Goal: Task Accomplishment & Management: Use online tool/utility

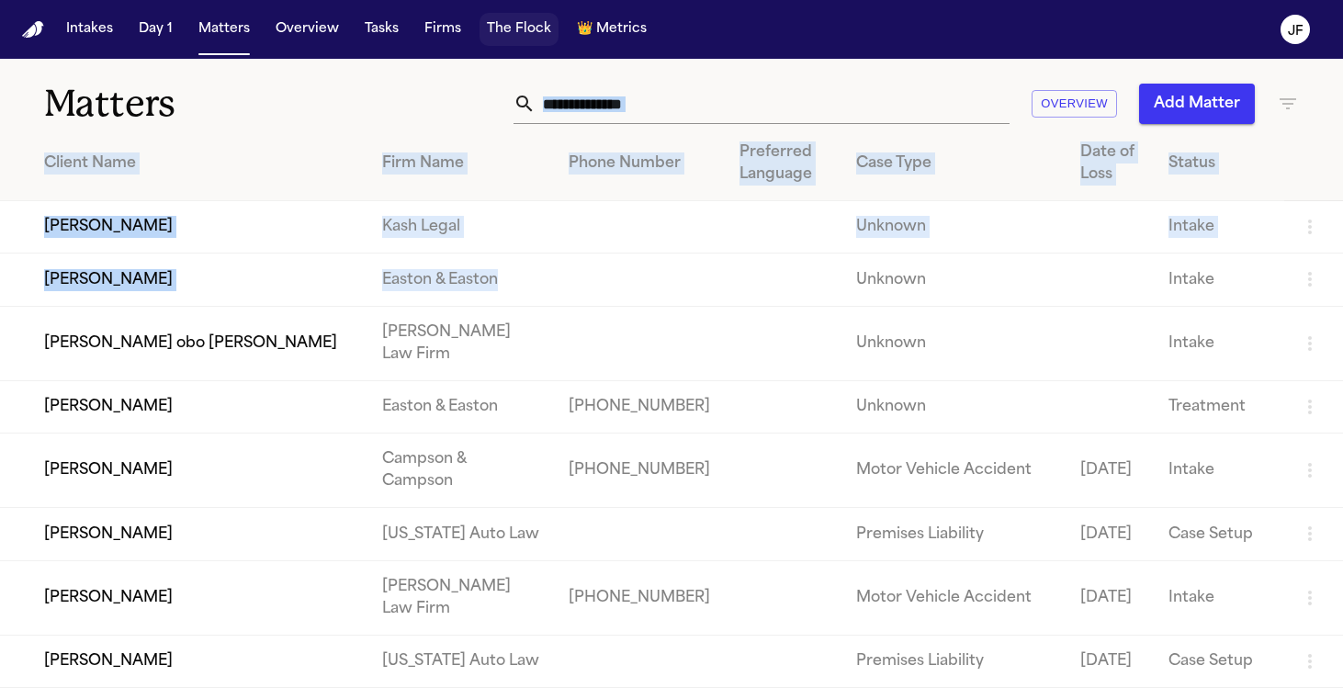
click at [509, 32] on button "The Flock" at bounding box center [519, 29] width 79 height 33
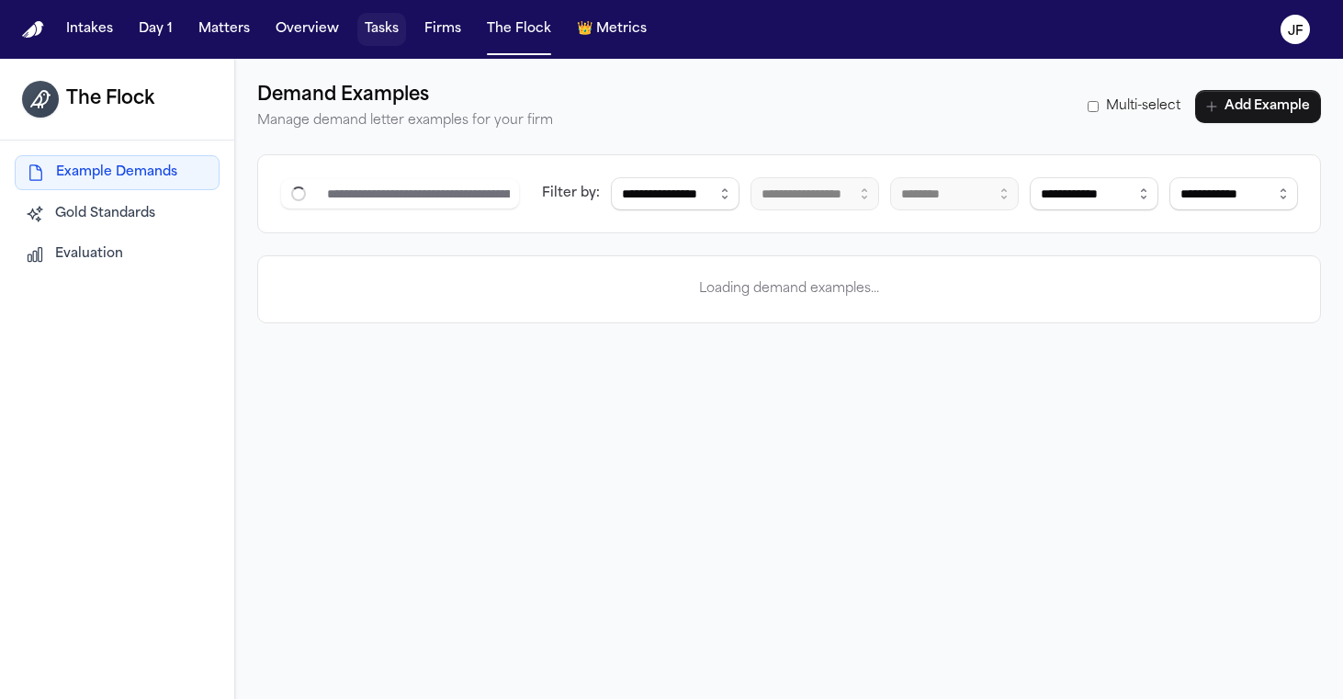
click at [387, 43] on button "Tasks" at bounding box center [381, 29] width 49 height 33
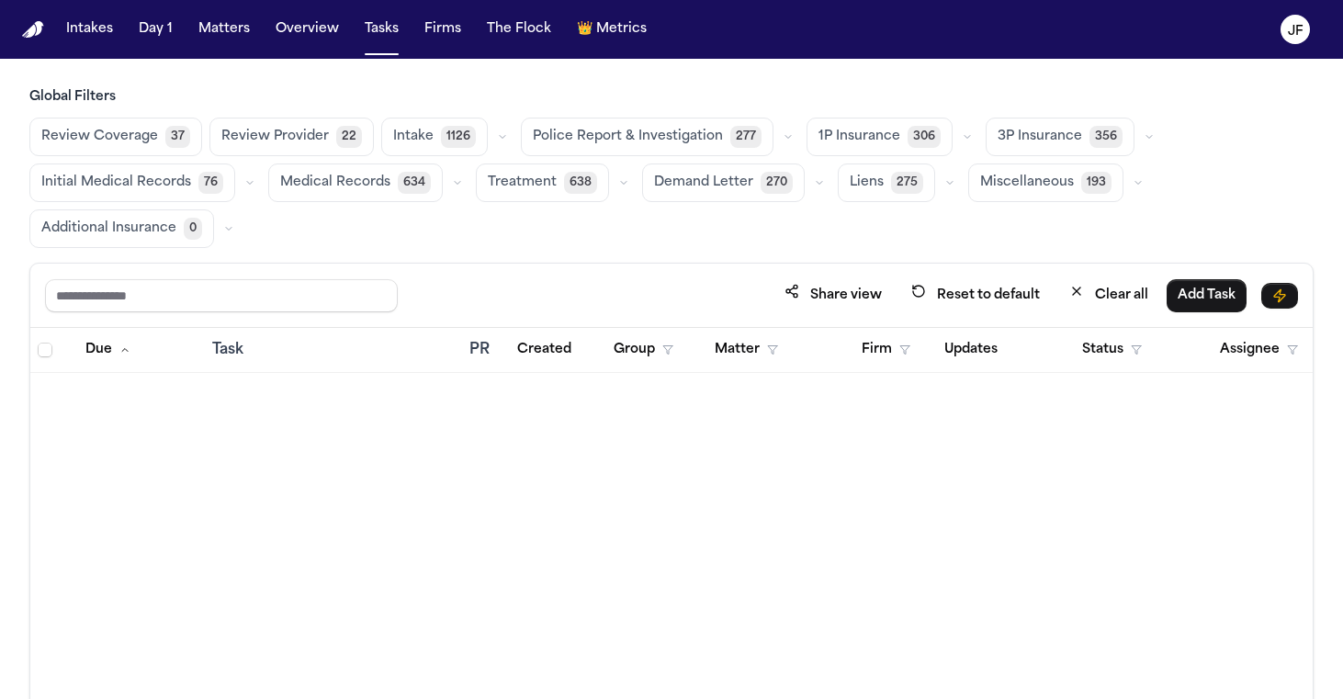
click at [656, 128] on span "Police Report & Investigation" at bounding box center [628, 137] width 190 height 18
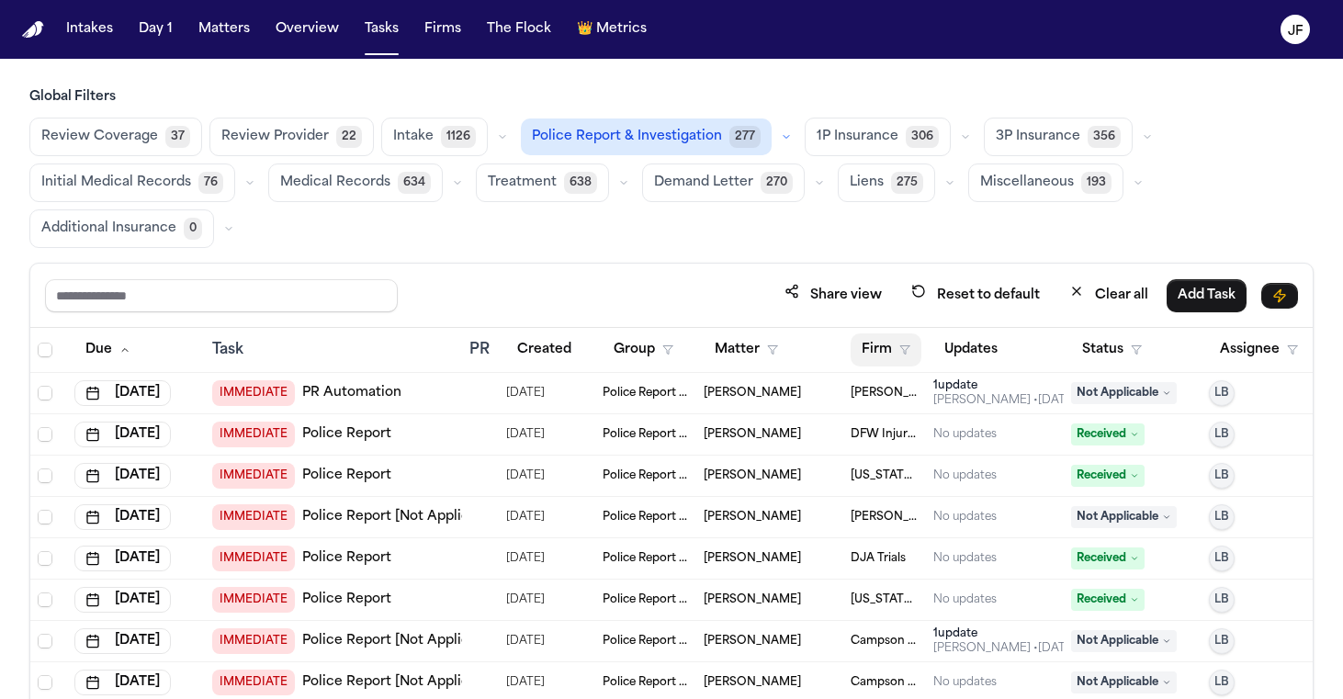
click at [879, 347] on button "Firm" at bounding box center [886, 349] width 71 height 33
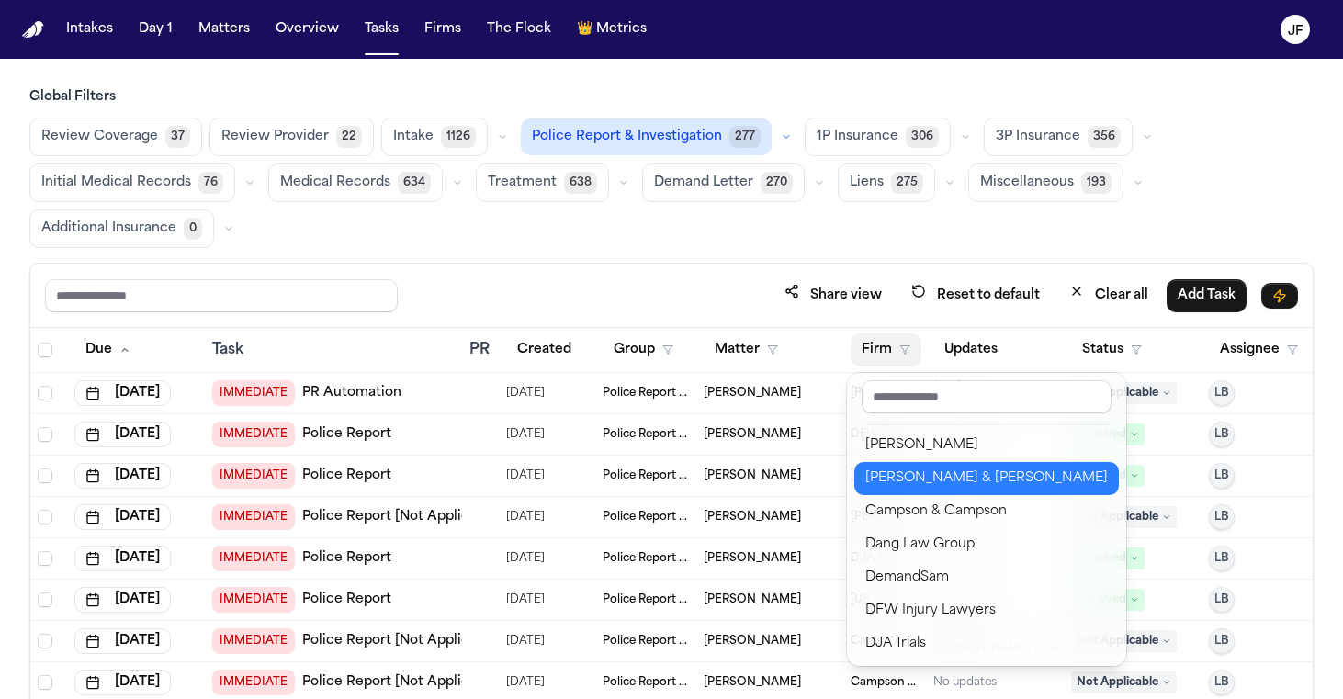
click at [906, 480] on div "[PERSON_NAME] & [PERSON_NAME]" at bounding box center [986, 479] width 243 height 22
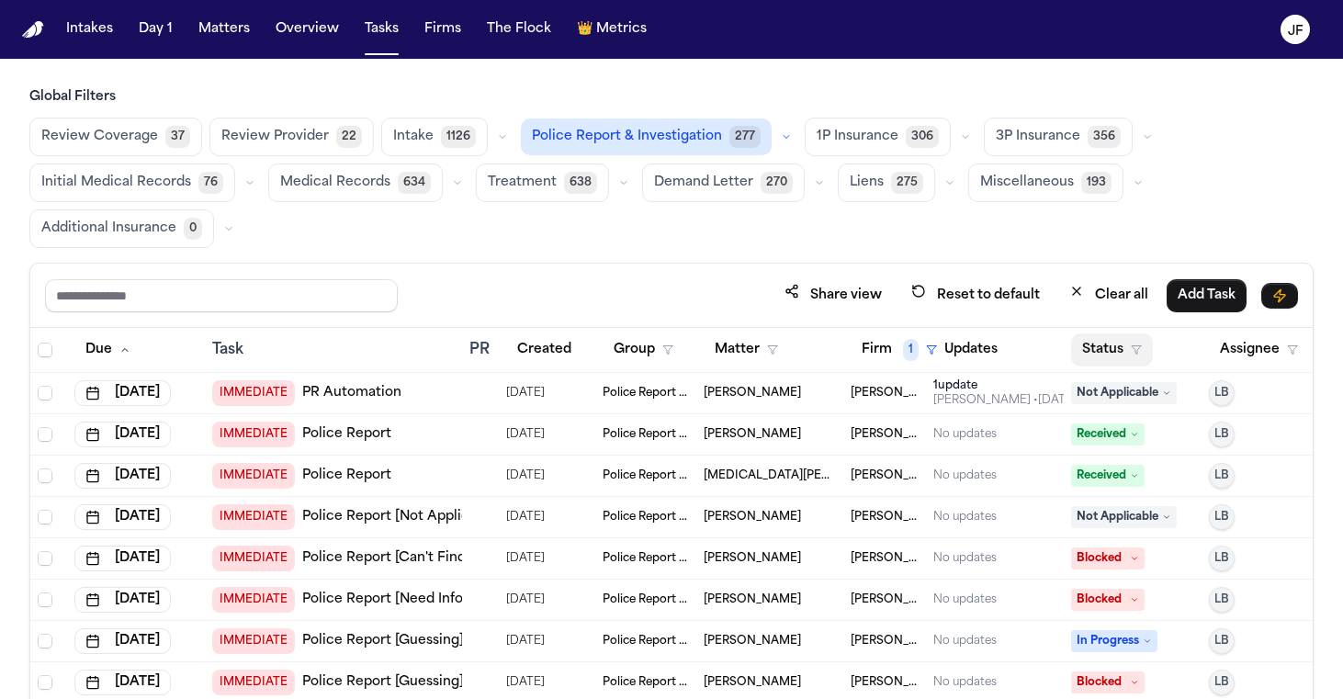
click at [1127, 335] on button "Status" at bounding box center [1112, 349] width 82 height 33
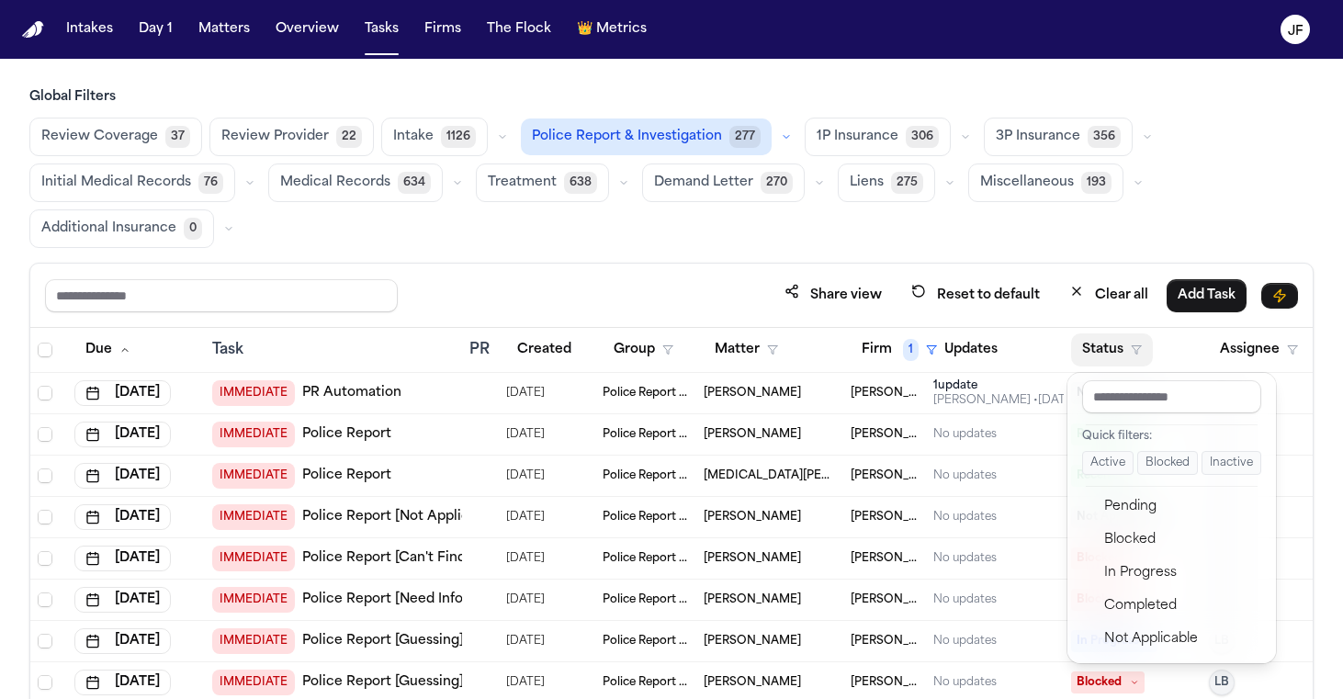
click at [1102, 466] on button "Active" at bounding box center [1107, 463] width 51 height 24
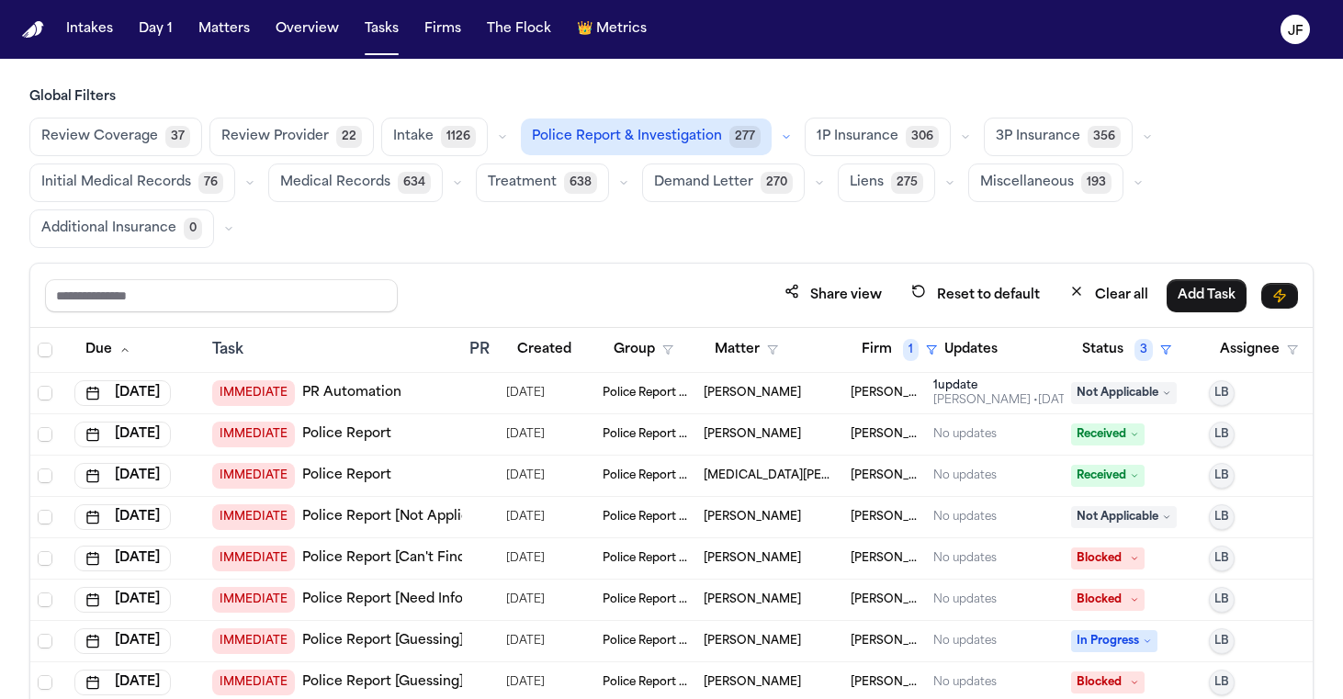
click at [1049, 230] on div "Review Coverage 37 Review Provider 22 Intake 1126 Police Report & Investigation…" at bounding box center [671, 183] width 1284 height 130
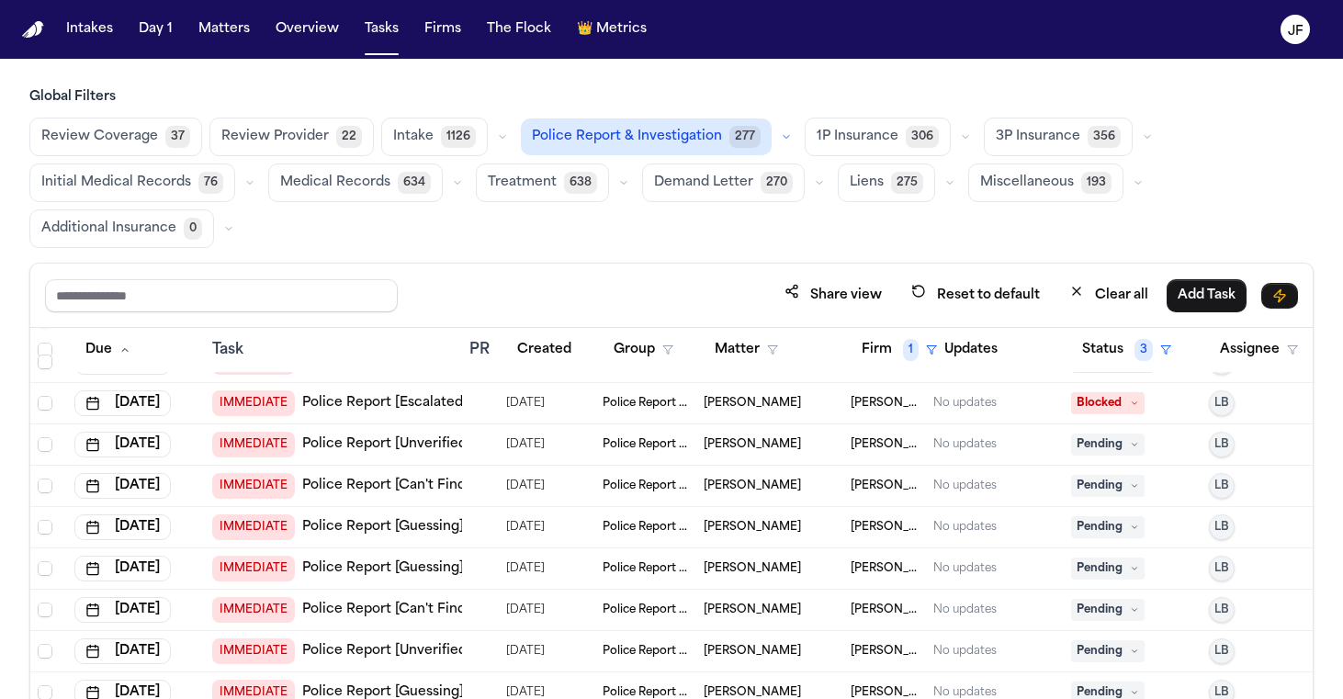
scroll to position [613, 0]
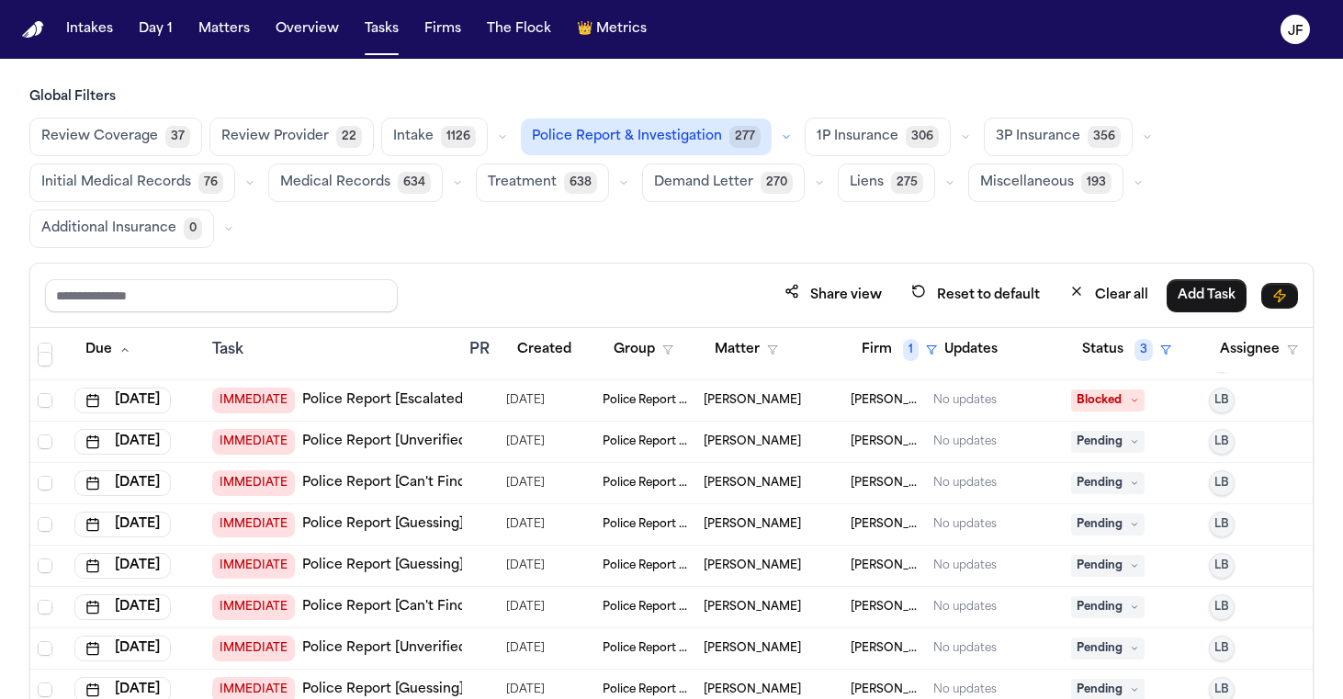
click at [1112, 442] on span "Pending" at bounding box center [1107, 442] width 73 height 22
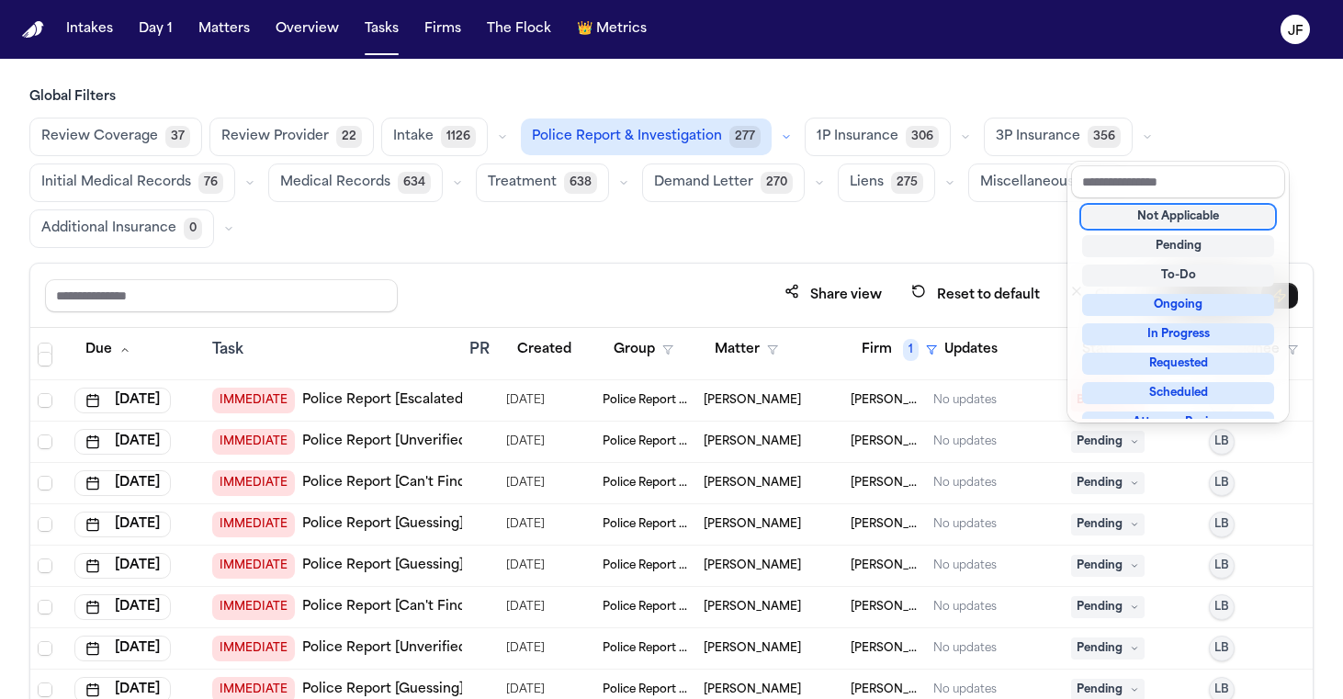
click at [1172, 214] on div "Not Applicable" at bounding box center [1178, 217] width 192 height 22
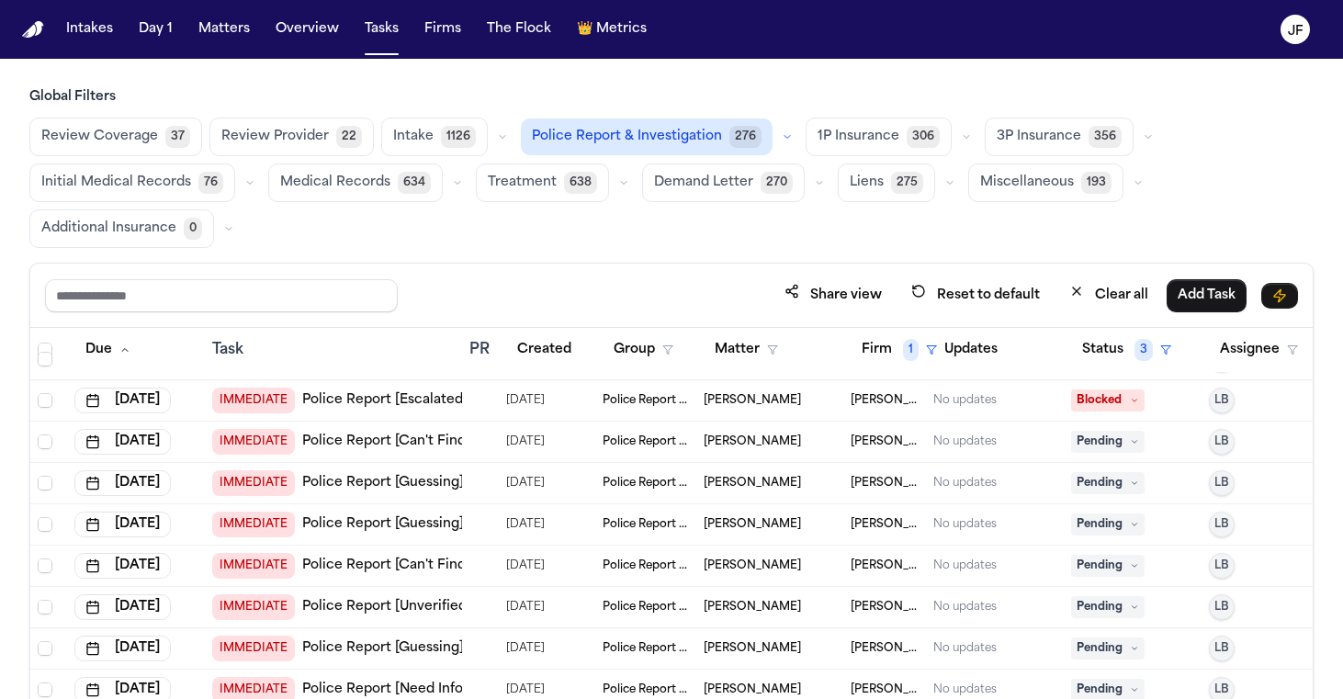
click at [436, 443] on link "Police Report [Can't Find]" at bounding box center [386, 442] width 168 height 18
click at [1120, 439] on span "Pending" at bounding box center [1107, 442] width 73 height 22
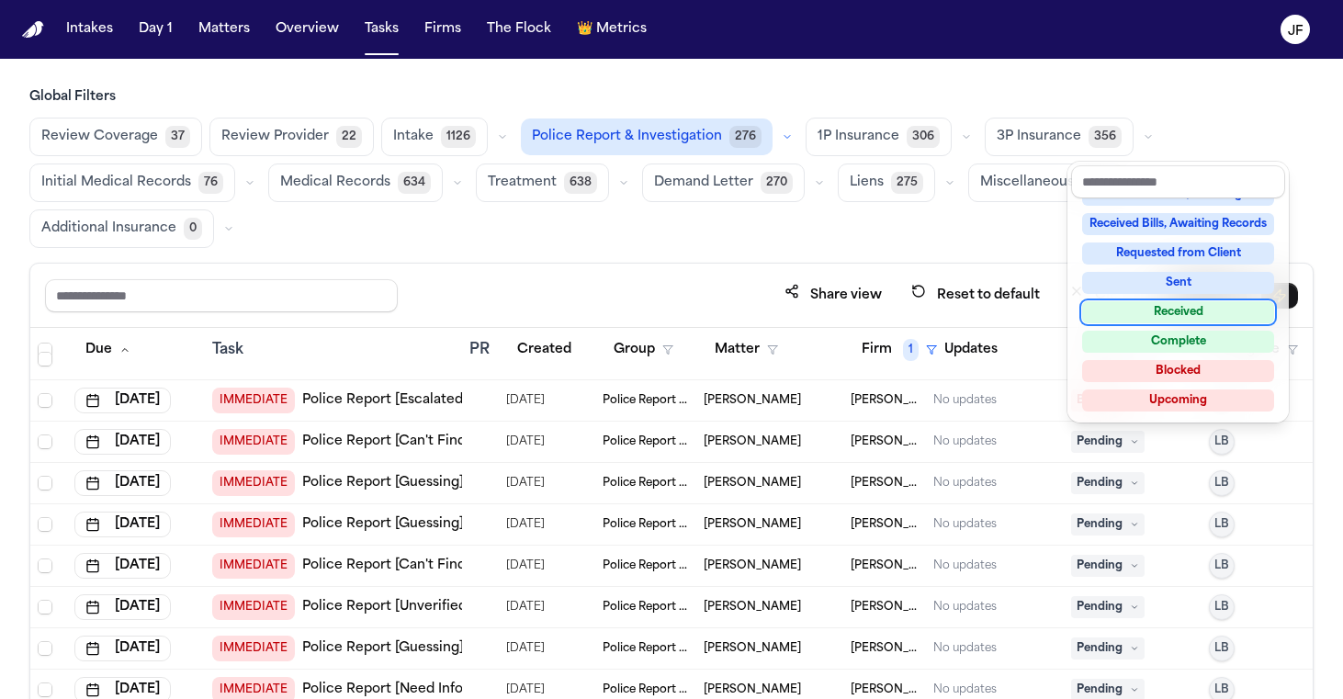
scroll to position [287, 0]
click at [1170, 375] on div "Blocked" at bounding box center [1178, 371] width 192 height 22
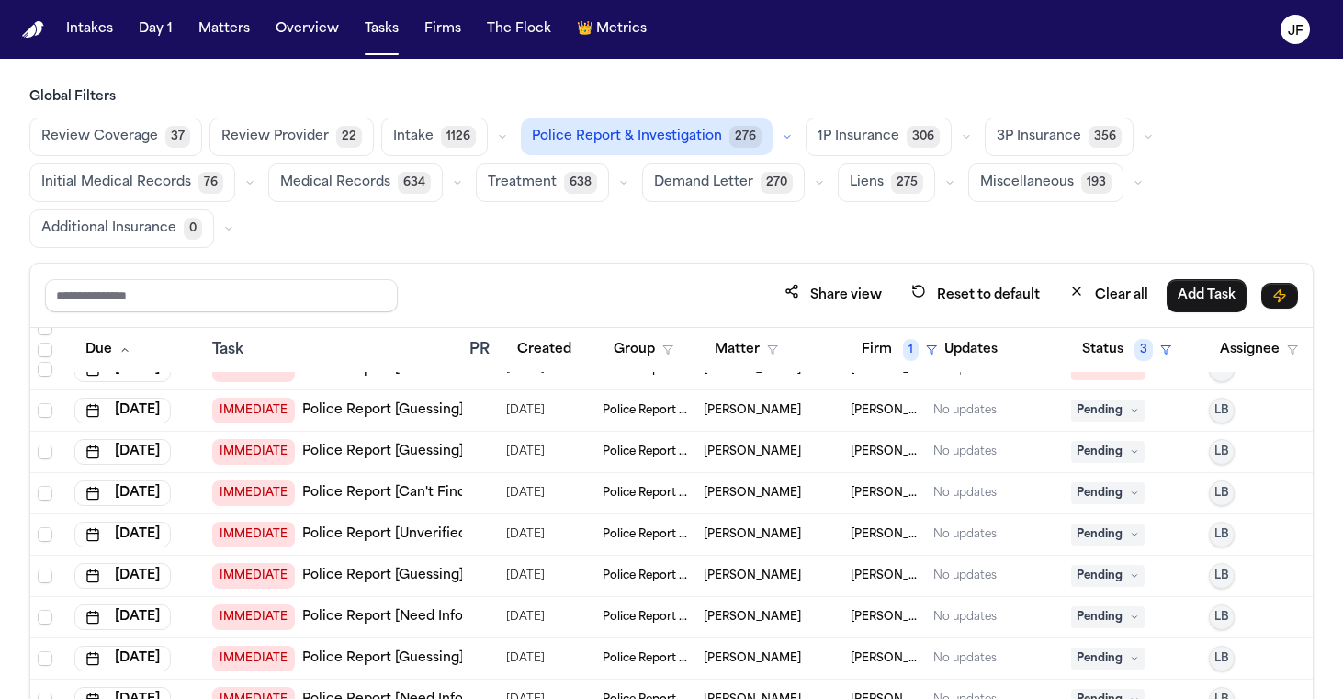
scroll to position [688, 0]
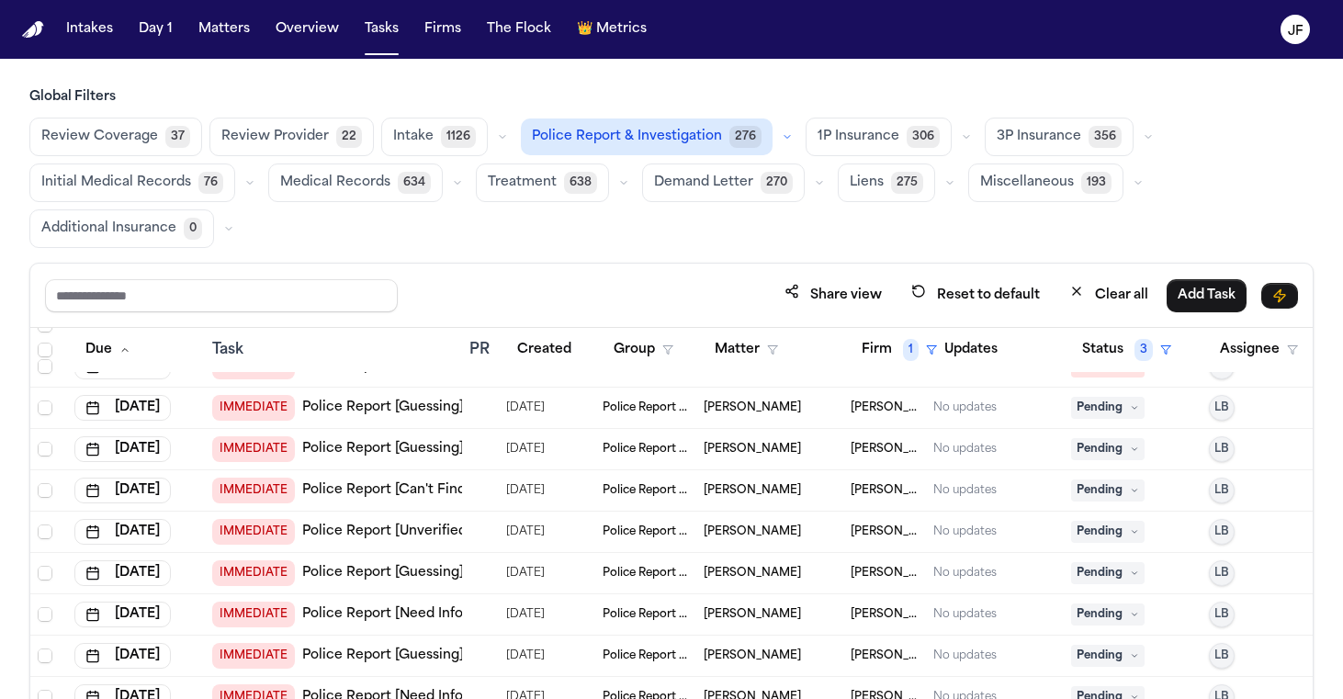
click at [401, 403] on link "Police Report [Guessing]" at bounding box center [383, 408] width 162 height 18
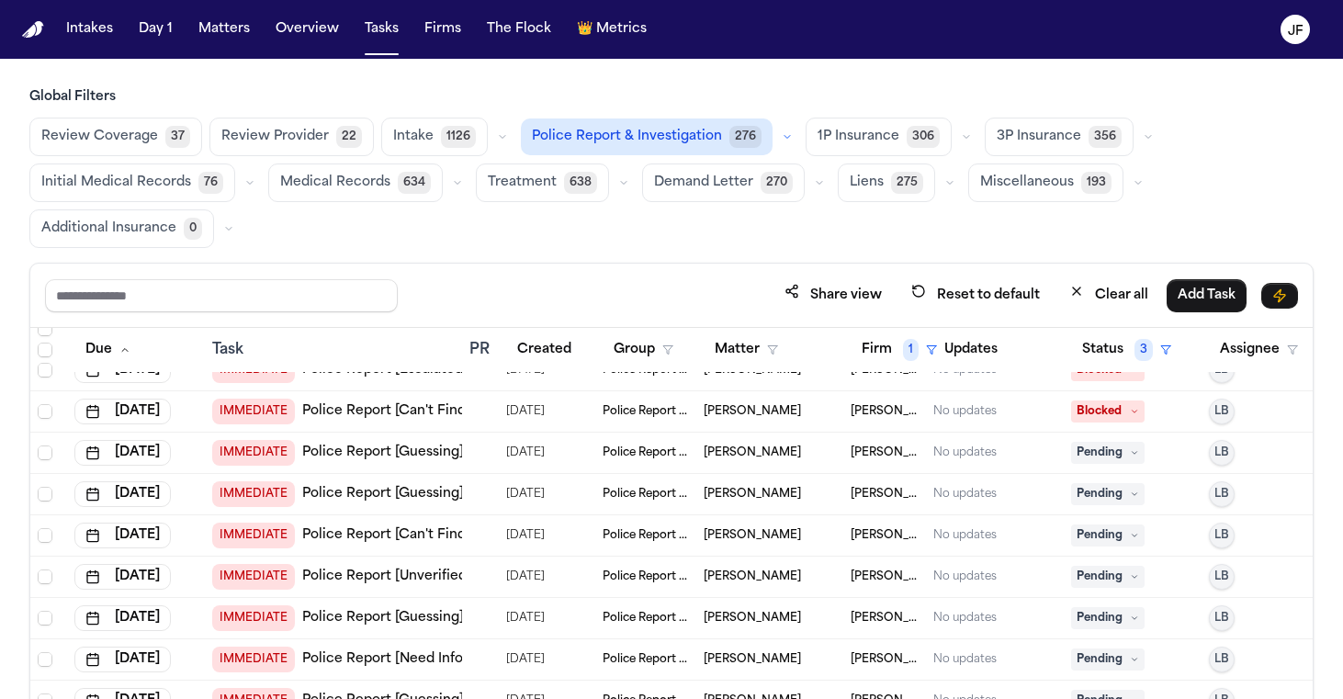
scroll to position [646, 0]
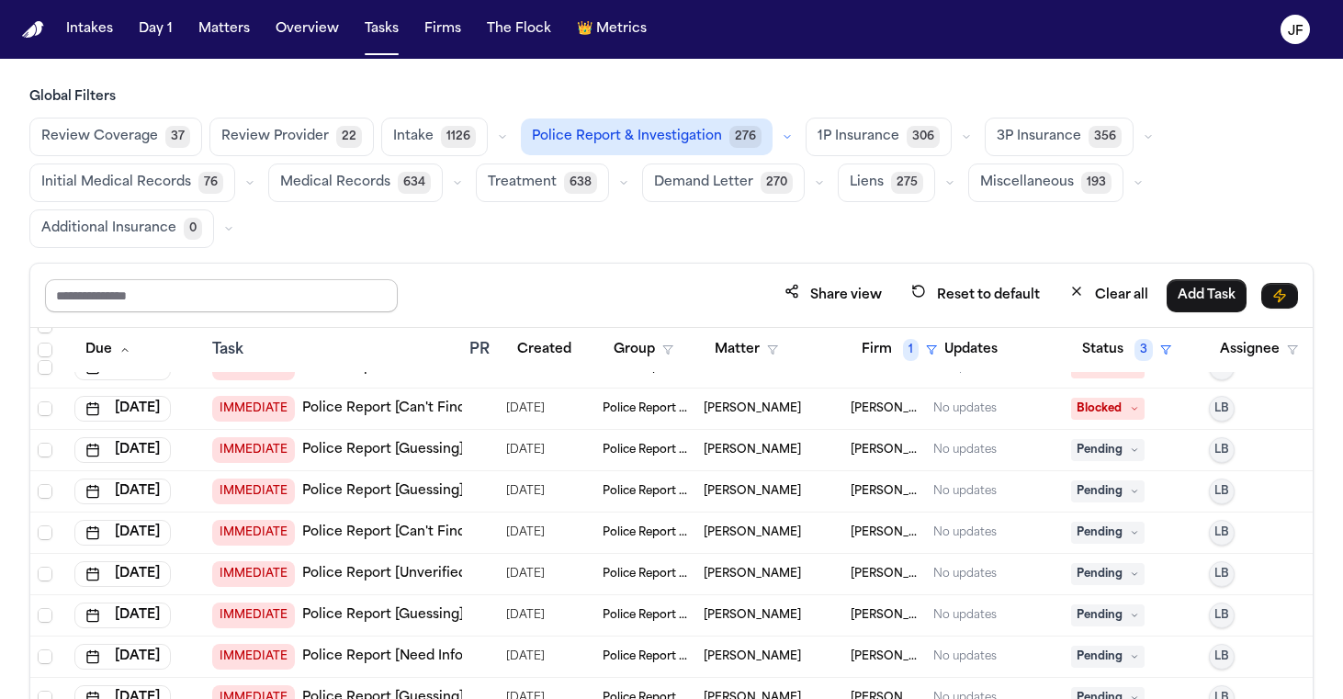
click at [369, 292] on input "text" at bounding box center [221, 295] width 353 height 33
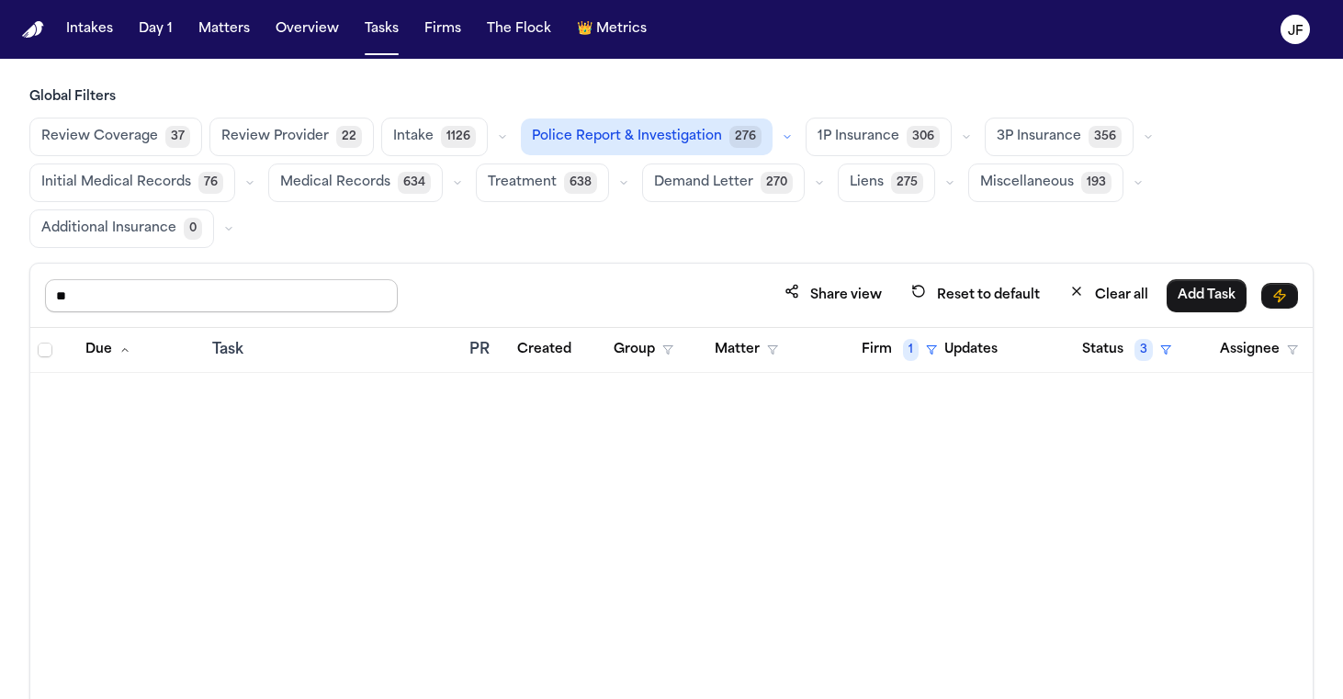
type input "*"
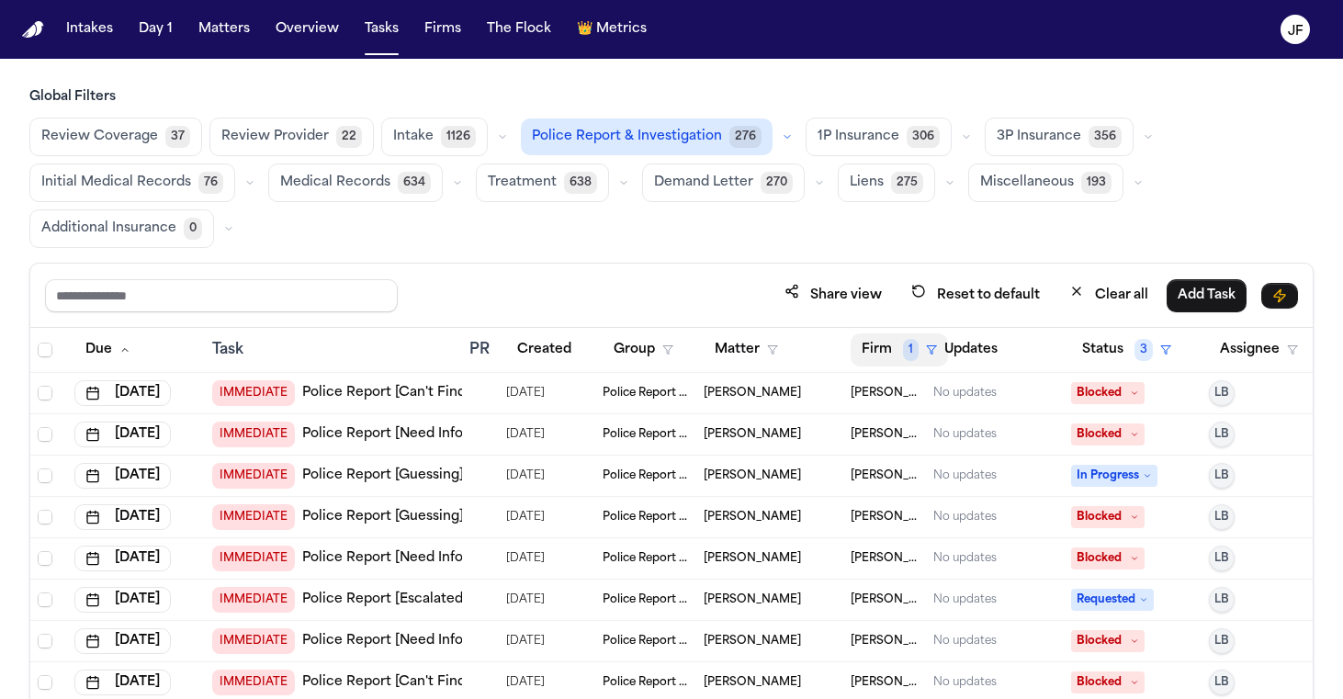
click at [869, 344] on button "Firm 1" at bounding box center [899, 349] width 97 height 33
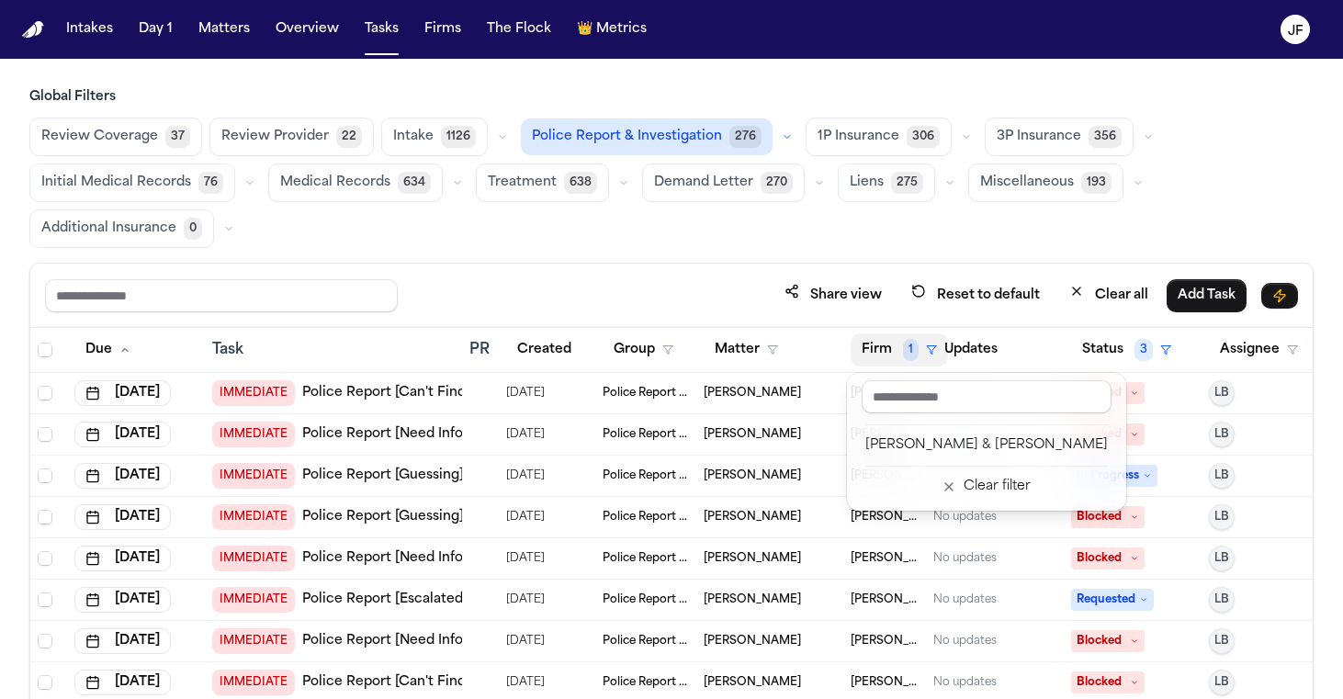
click at [242, 311] on div "Share view Reset to default Clear all Add Task Due Task PR Created Group Matter…" at bounding box center [671, 544] width 1284 height 563
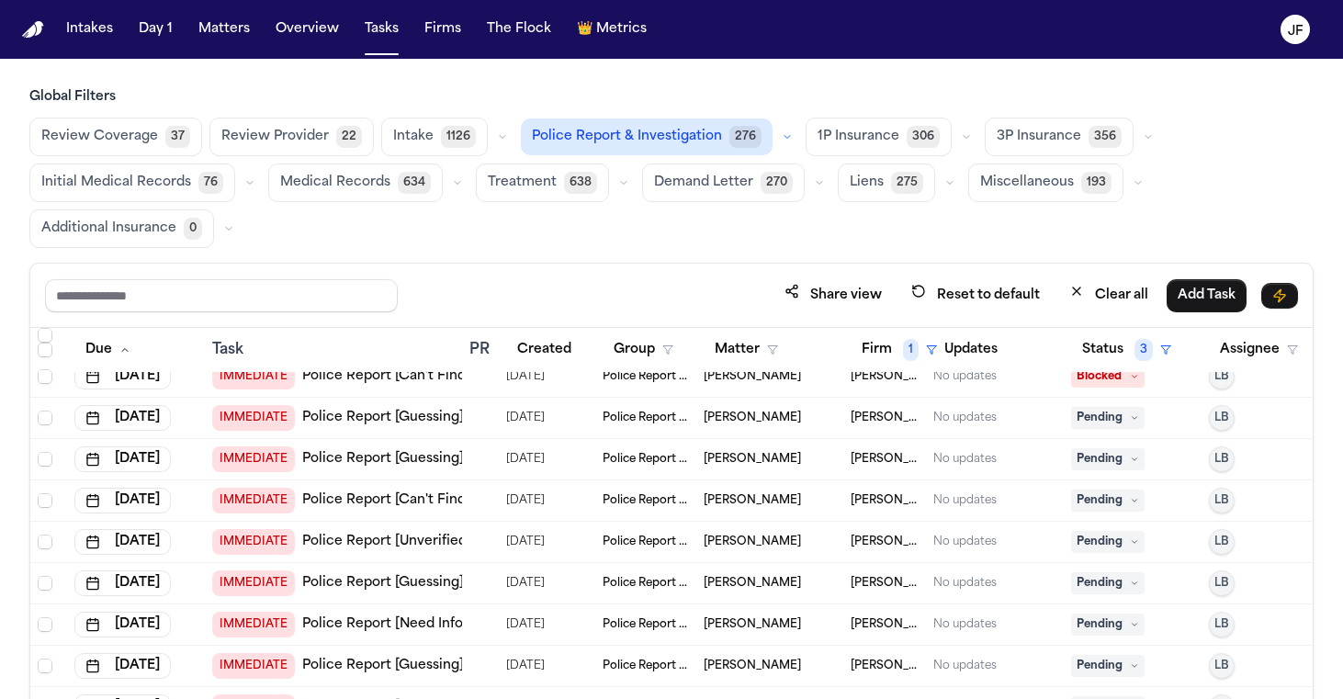
scroll to position [685, 0]
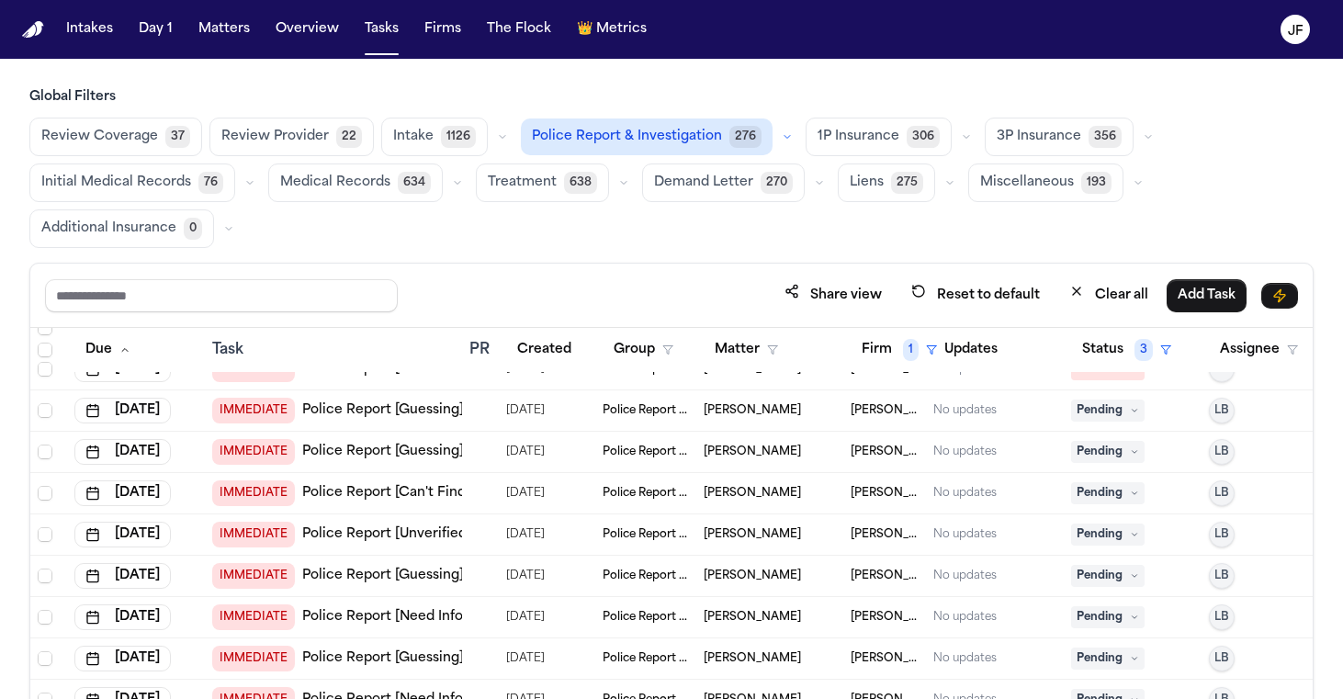
click at [739, 352] on button "Matter" at bounding box center [746, 349] width 85 height 33
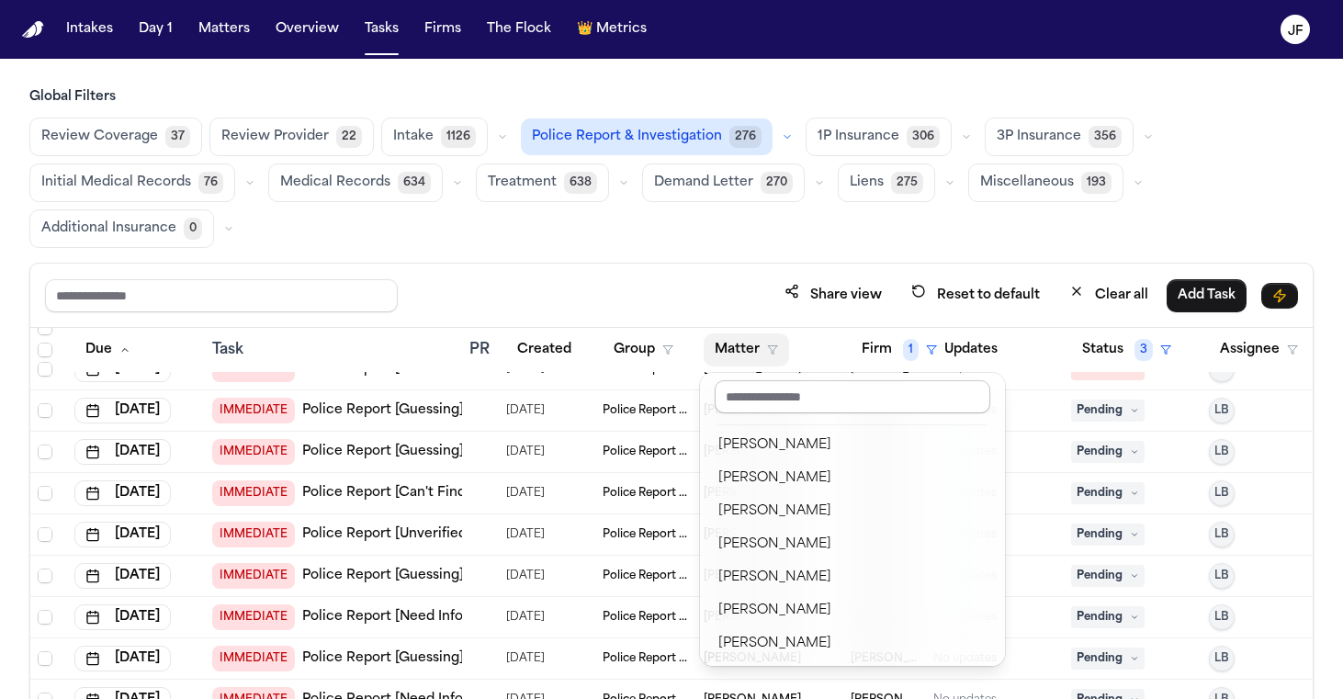
click at [766, 399] on input "text" at bounding box center [853, 396] width 276 height 33
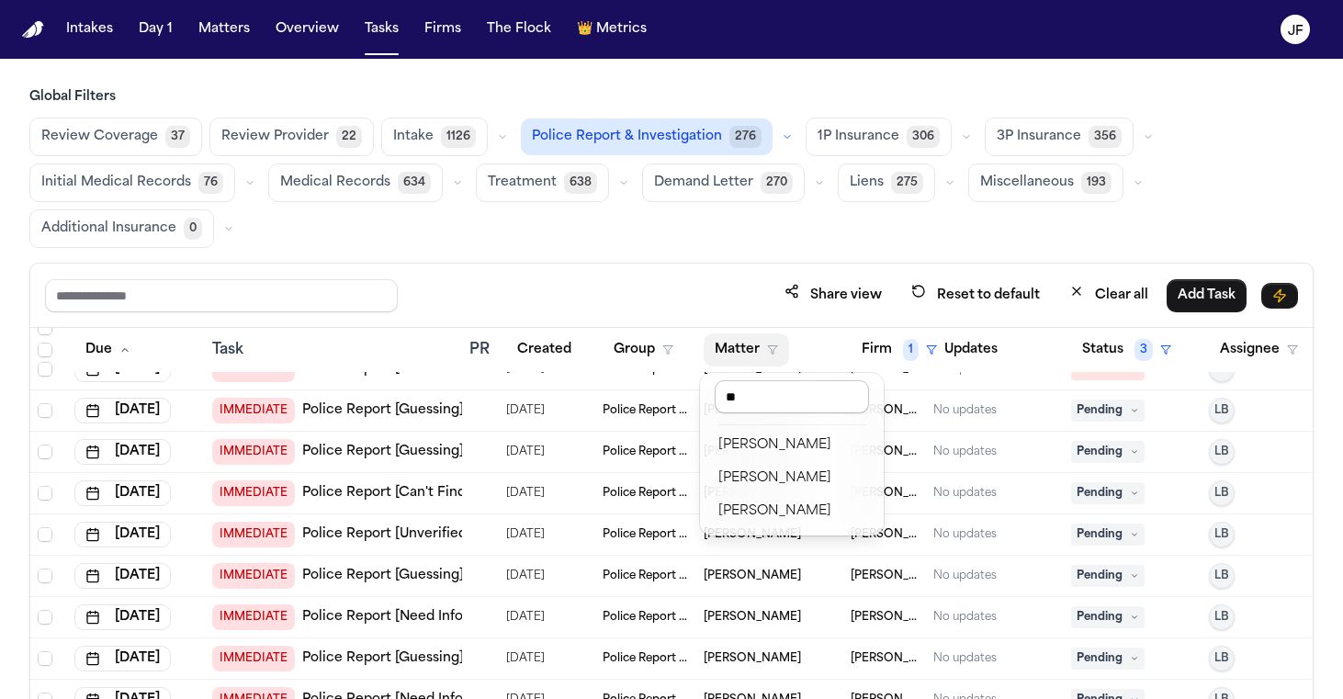
type input "*"
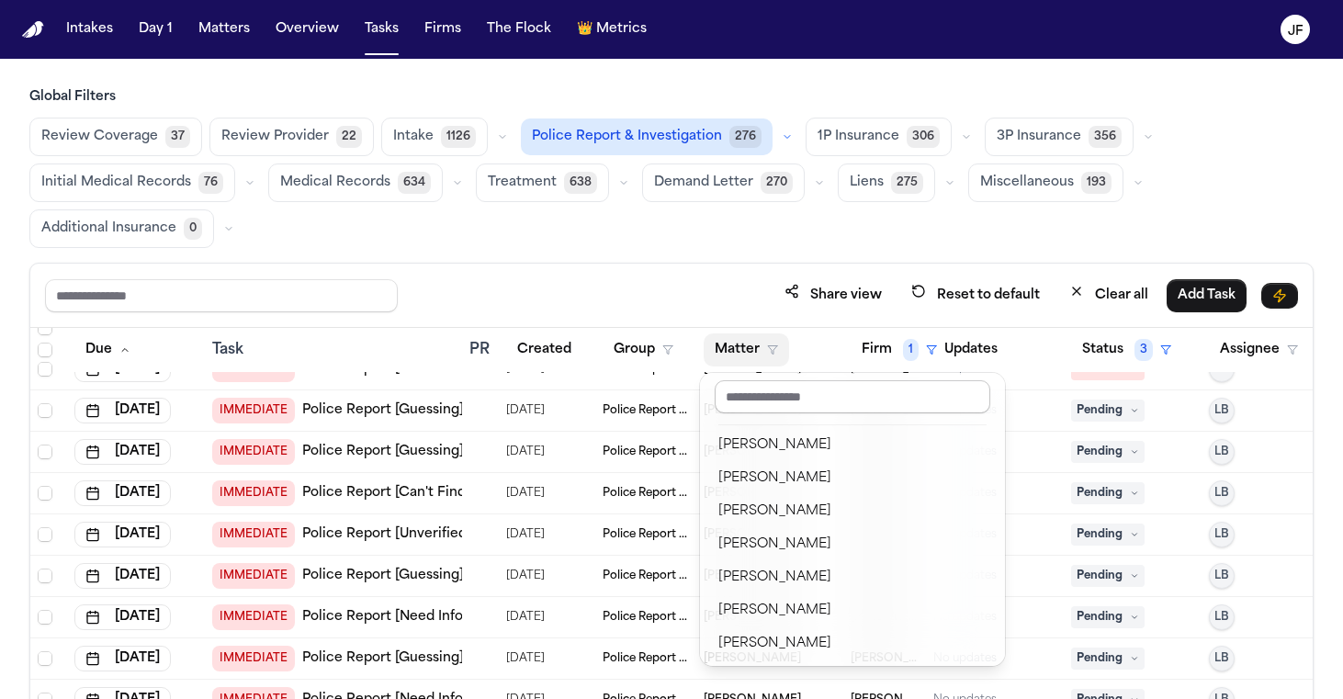
type input "*"
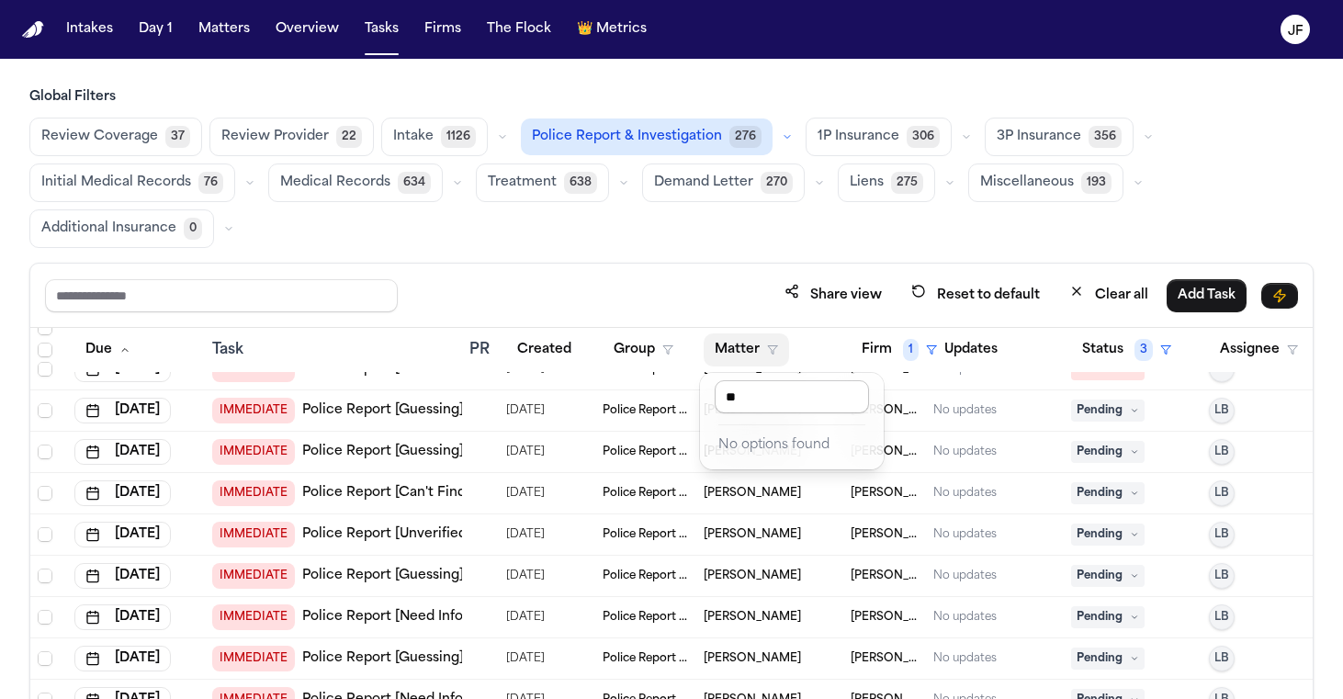
type input "*"
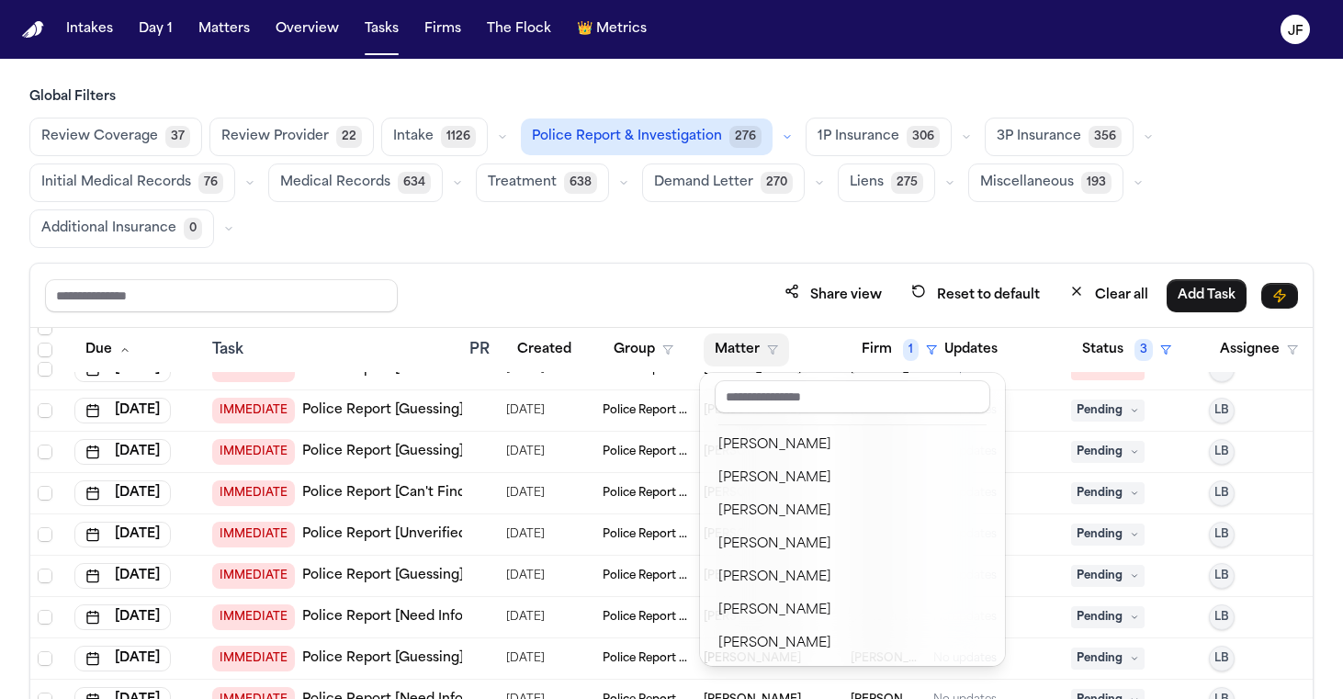
click at [530, 256] on div "Global Filters Review Coverage 37 Review Provider 22 Intake 1126 Police Report …" at bounding box center [671, 457] width 1284 height 738
